Goal: Information Seeking & Learning: Learn about a topic

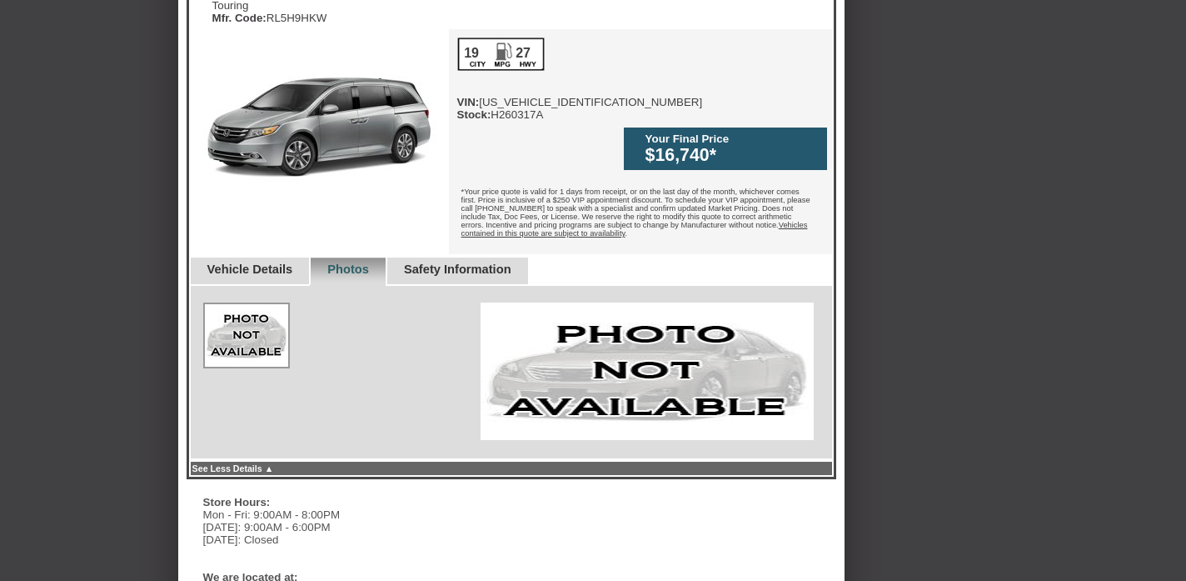
scroll to position [491, 0]
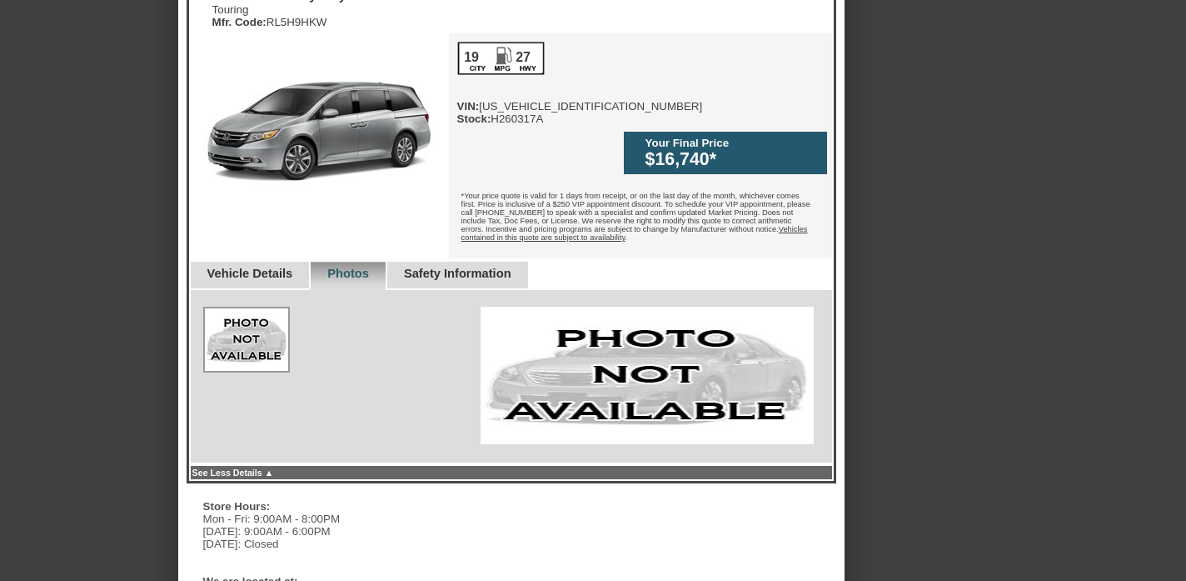
click at [240, 267] on link "Vehicle Details" at bounding box center [250, 273] width 86 height 13
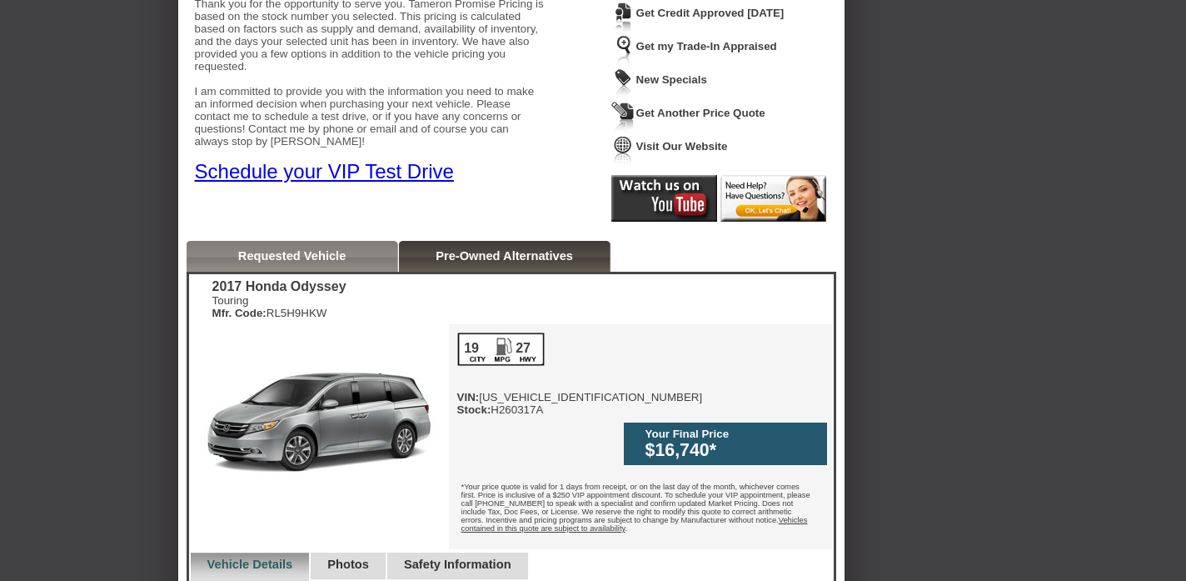
scroll to position [264, 0]
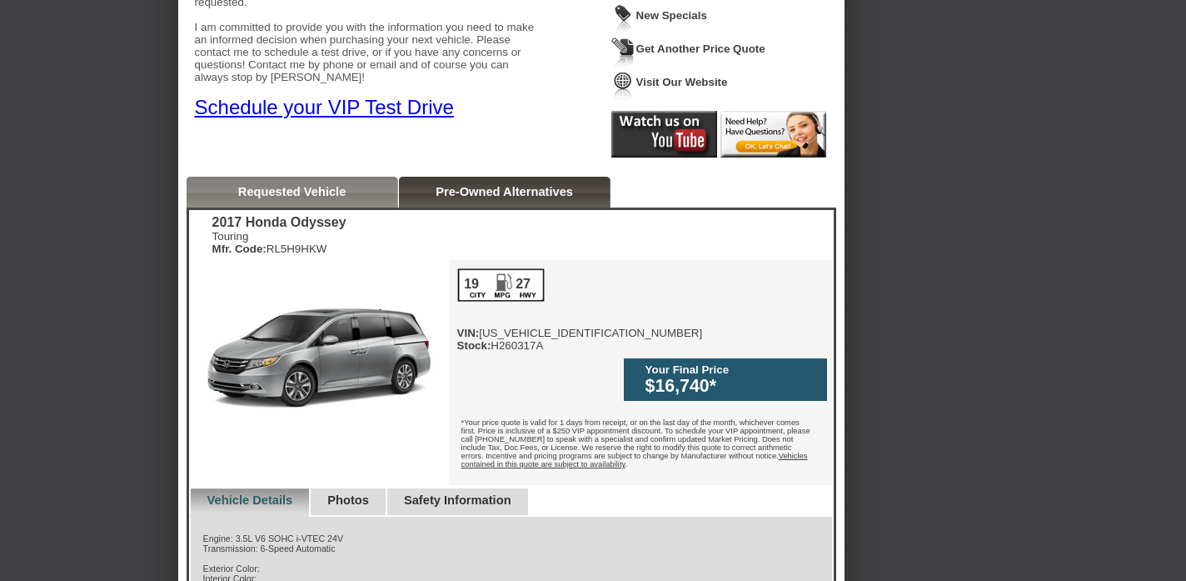
click at [480, 191] on link "Pre-Owned Alternatives" at bounding box center [504, 191] width 137 height 13
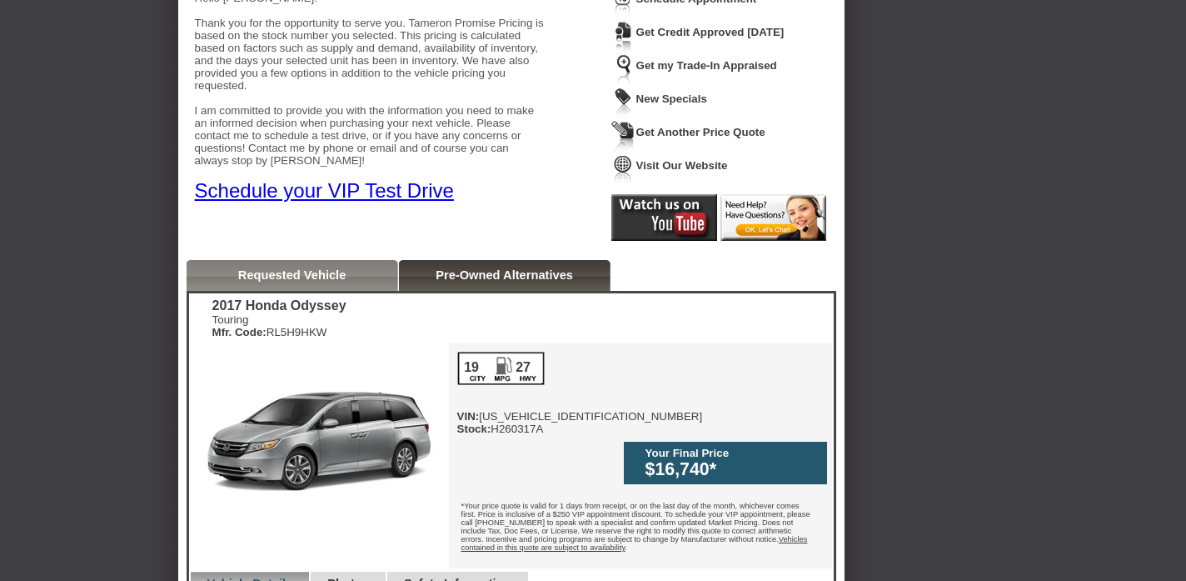
scroll to position [0, 0]
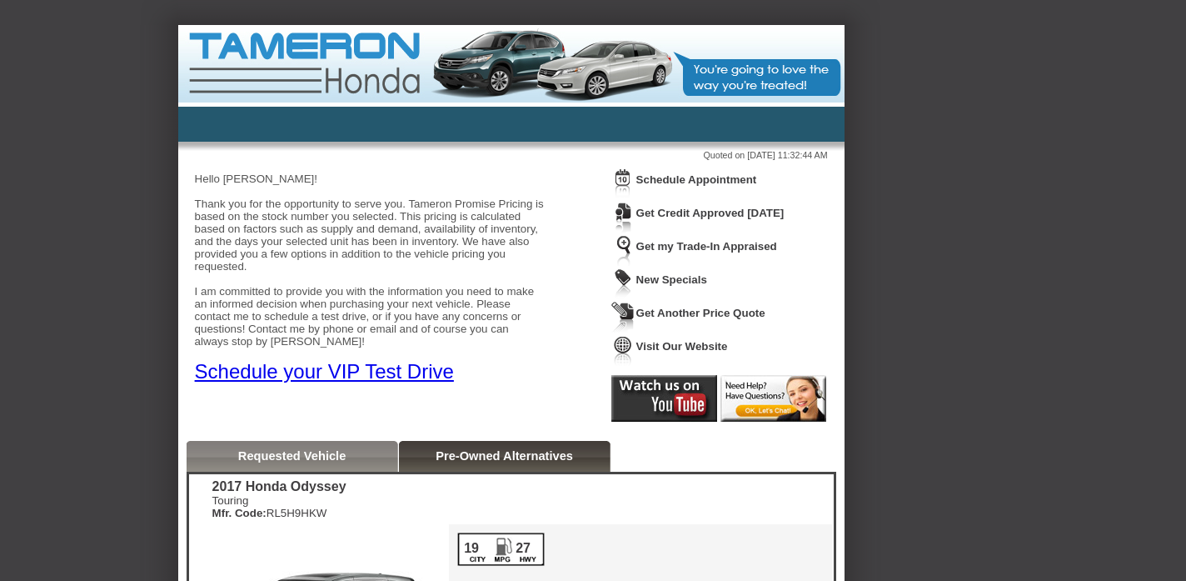
click at [298, 454] on link "Requested Vehicle" at bounding box center [292, 455] width 108 height 13
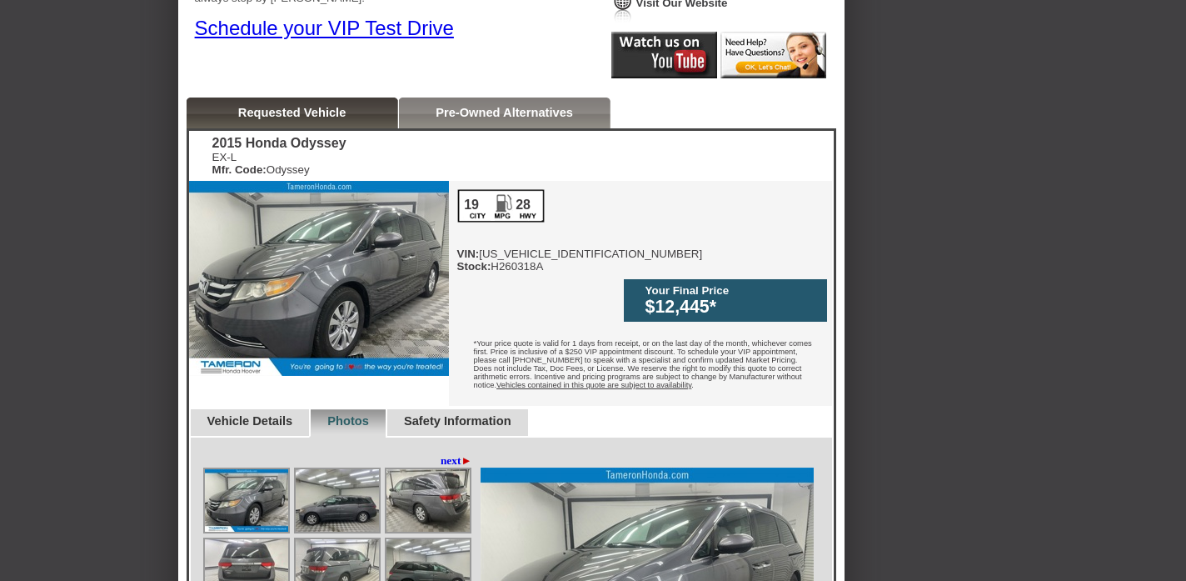
scroll to position [350, 0]
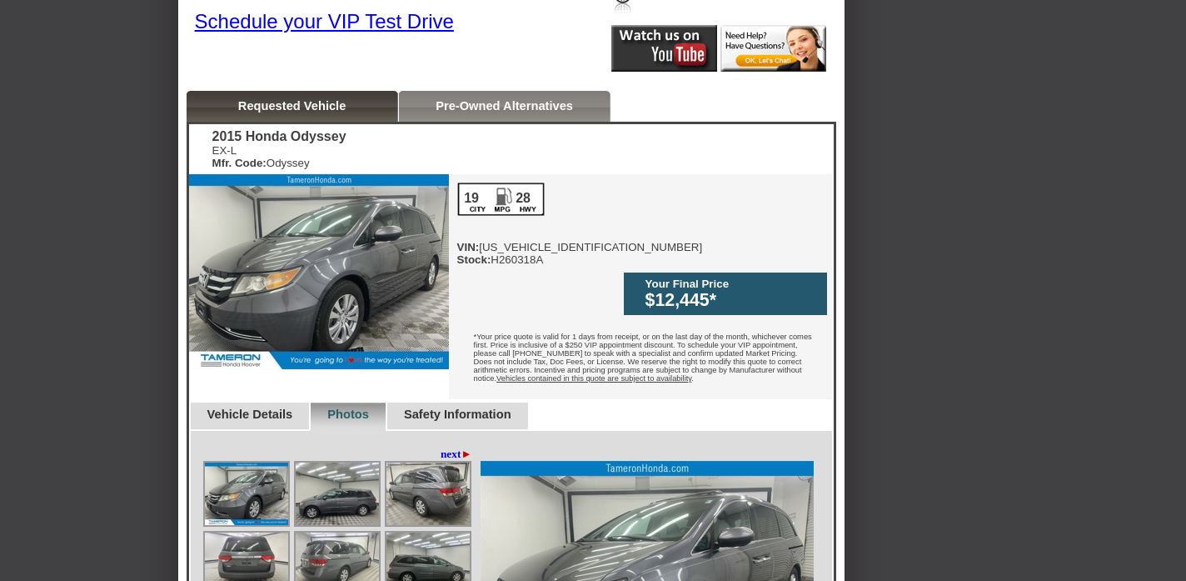
click at [502, 211] on div "19 28" at bounding box center [500, 198] width 87 height 33
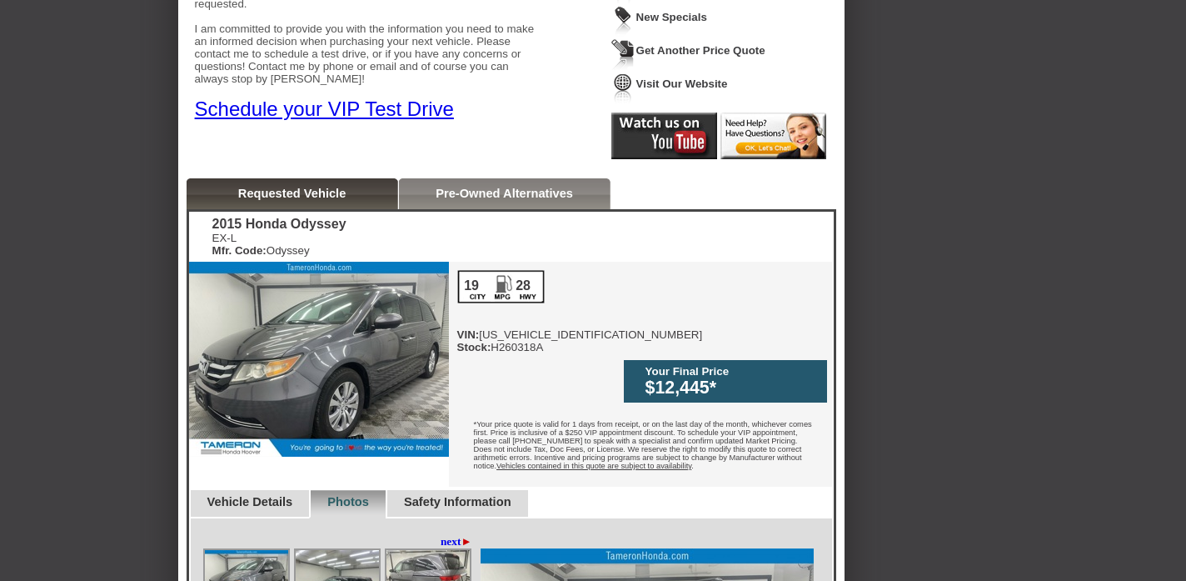
scroll to position [196, 0]
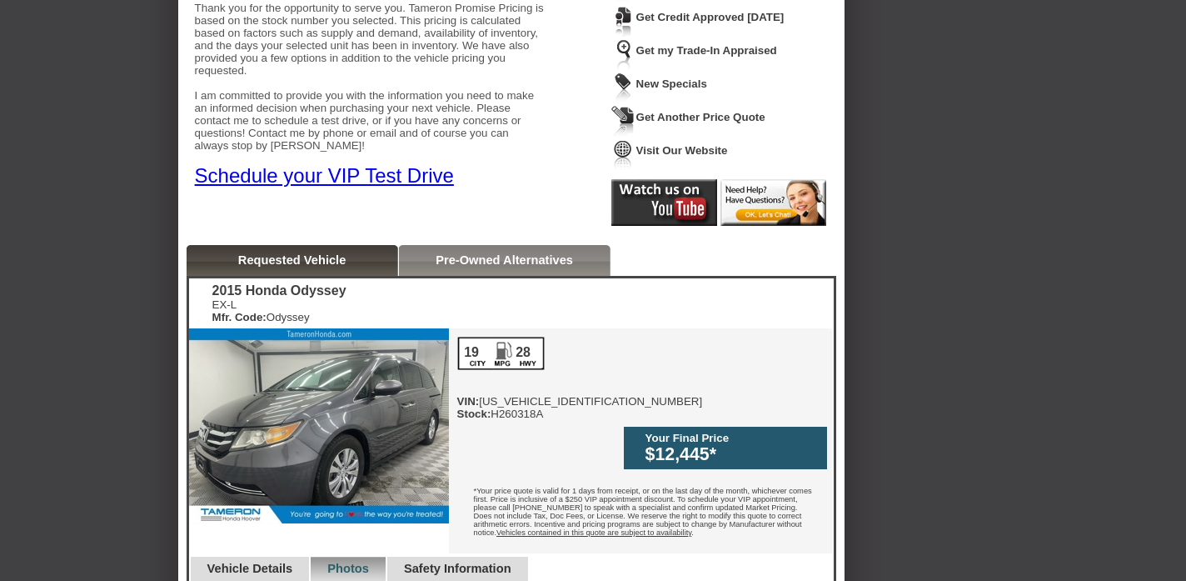
click at [520, 265] on link "Pre-Owned Alternatives" at bounding box center [504, 259] width 137 height 13
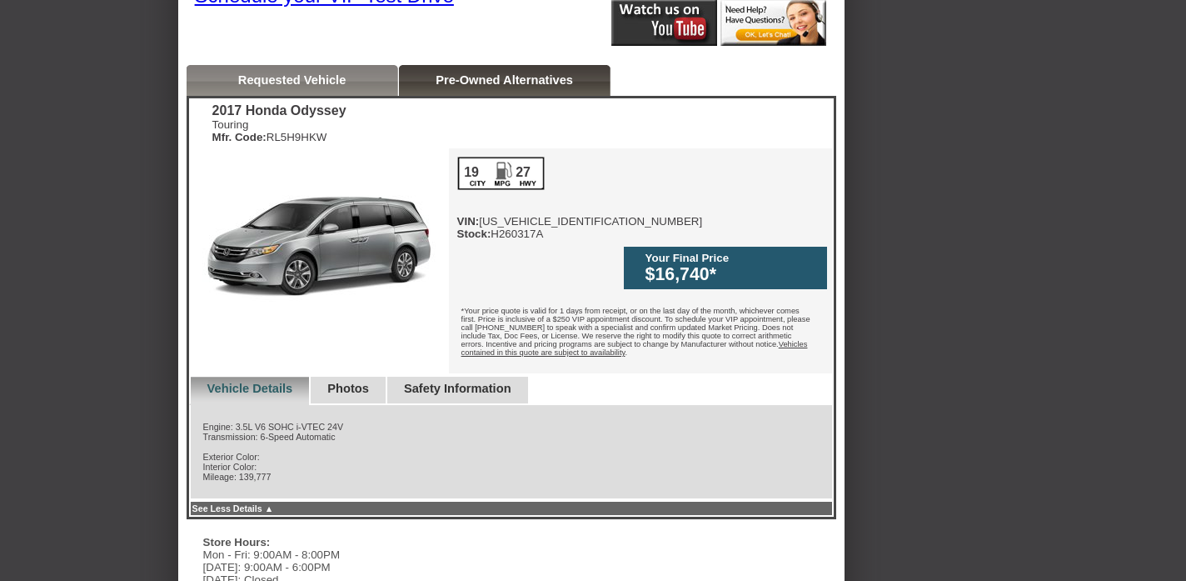
scroll to position [391, 0]
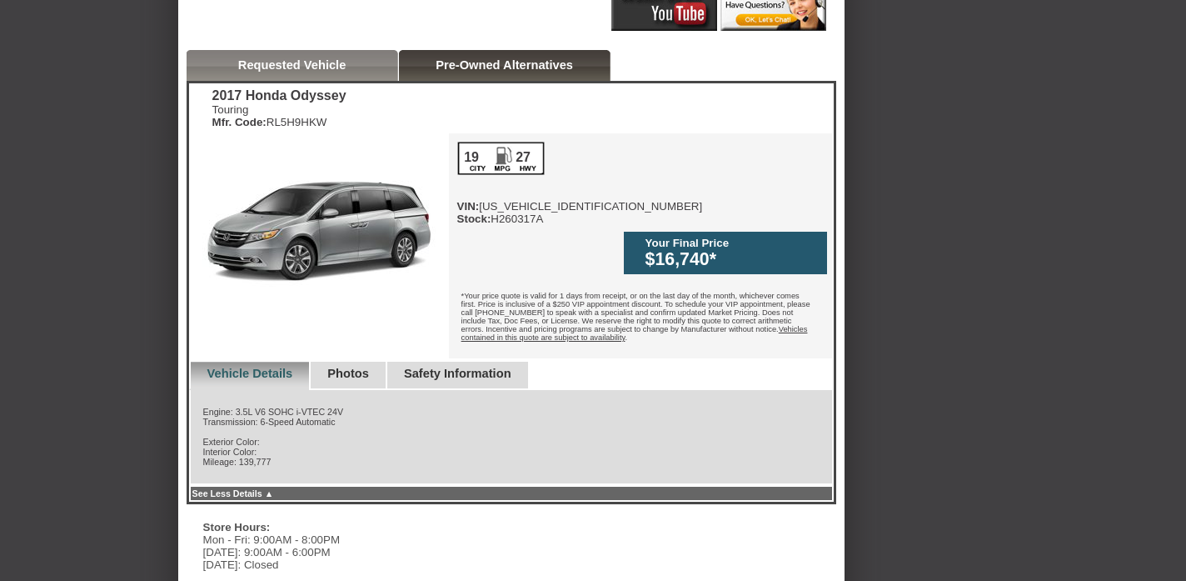
click at [499, 366] on link "Safety Information" at bounding box center [457, 372] width 107 height 13
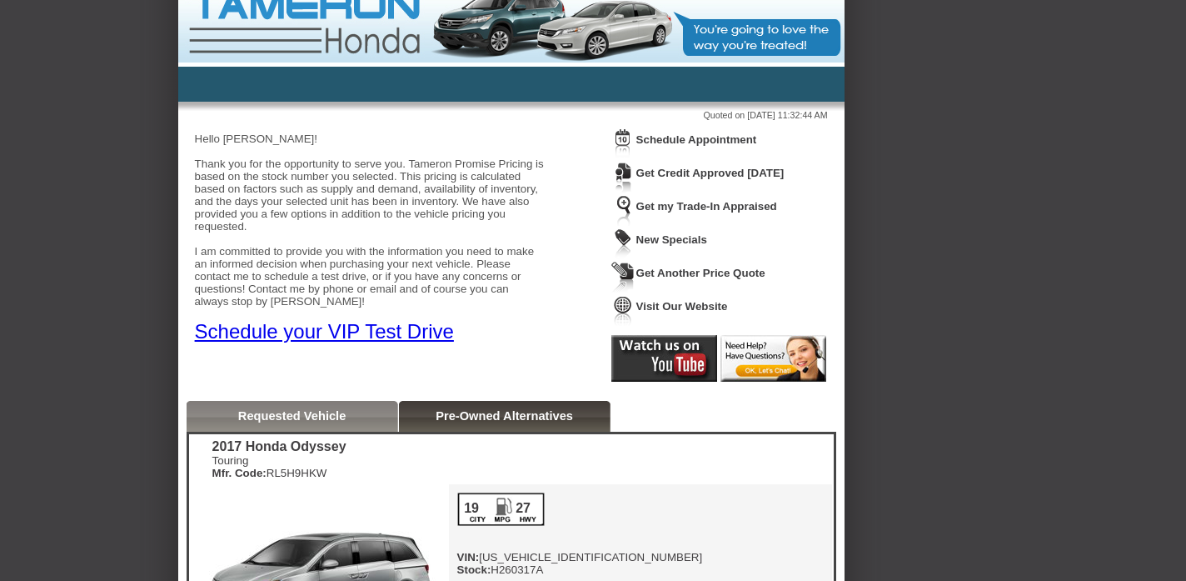
scroll to position [0, 0]
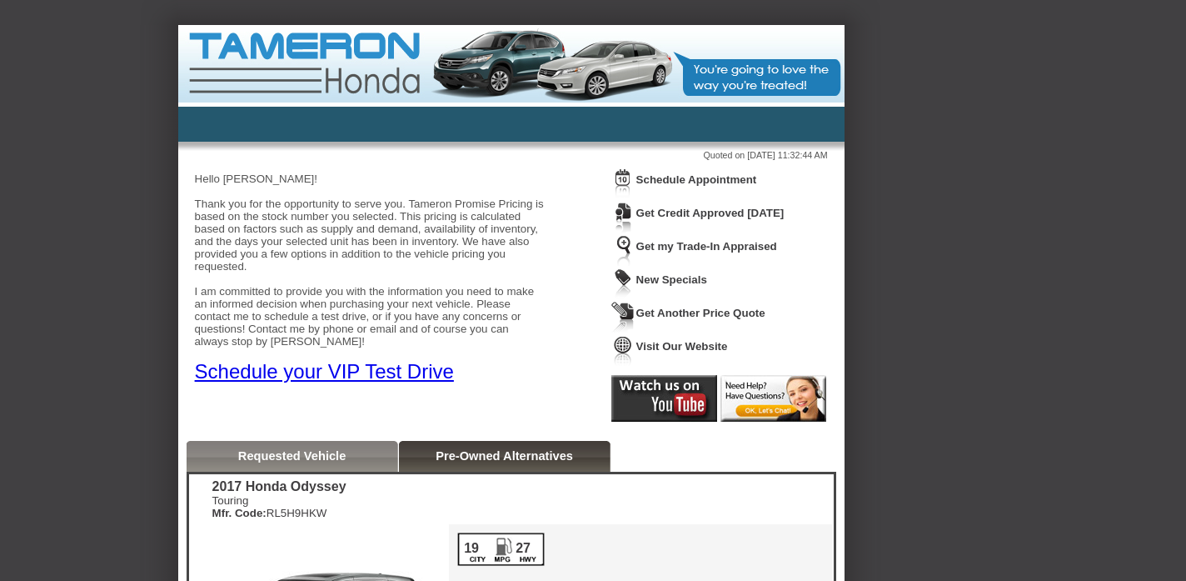
click at [395, 78] on img at bounding box center [511, 63] width 666 height 77
